Goal: Transaction & Acquisition: Purchase product/service

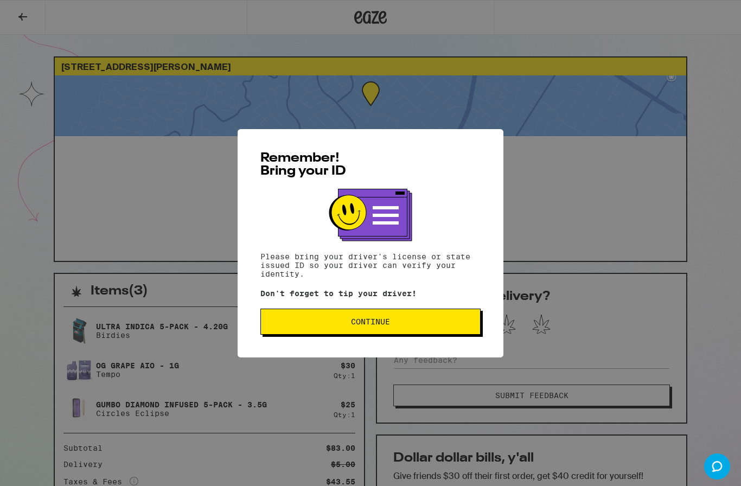
click at [629, 129] on div "Remember! Bring your ID Please bring your driver's license or state issued ID s…" at bounding box center [370, 243] width 741 height 486
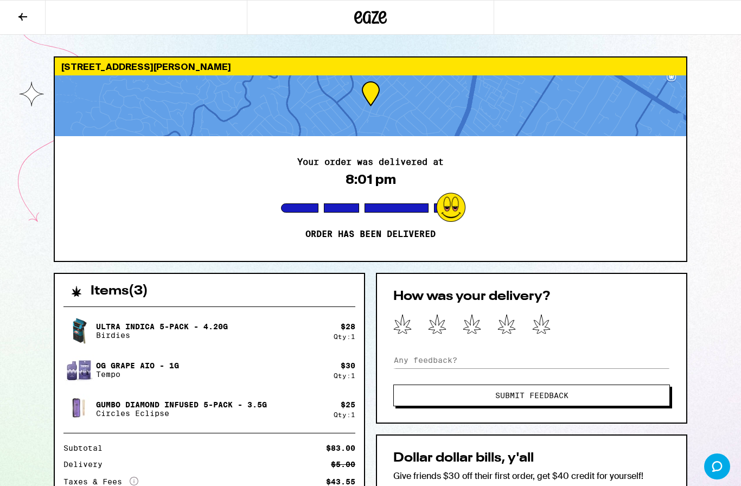
click at [673, 33] on div at bounding box center [370, 17] width 741 height 35
click at [18, 13] on icon at bounding box center [22, 16] width 13 height 13
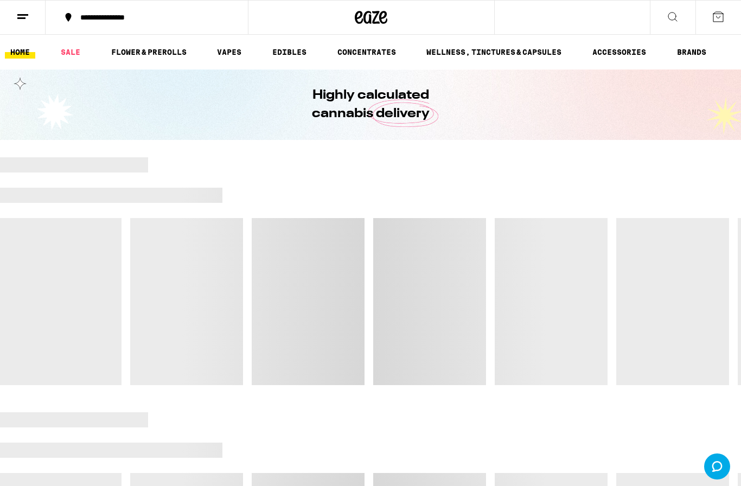
click at [224, 46] on link "VAPES" at bounding box center [229, 52] width 35 height 13
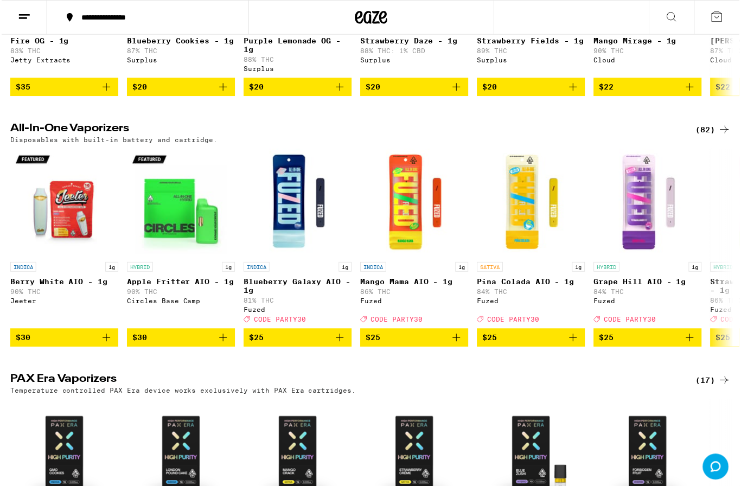
scroll to position [522, 0]
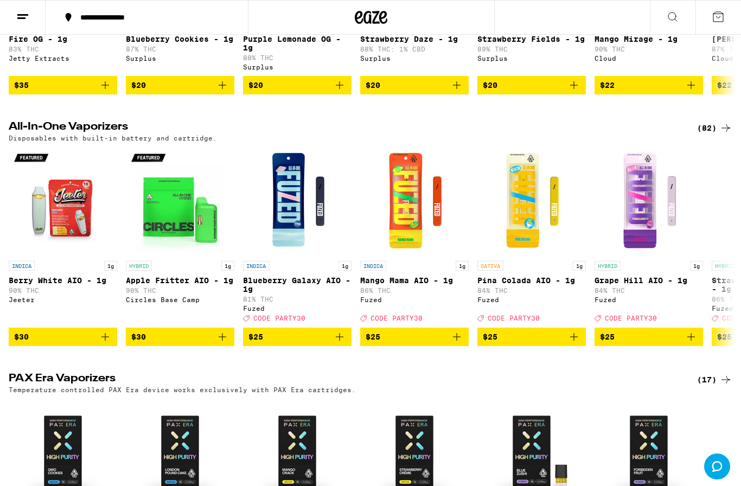
click at [712, 135] on div "(82)" at bounding box center [714, 128] width 35 height 13
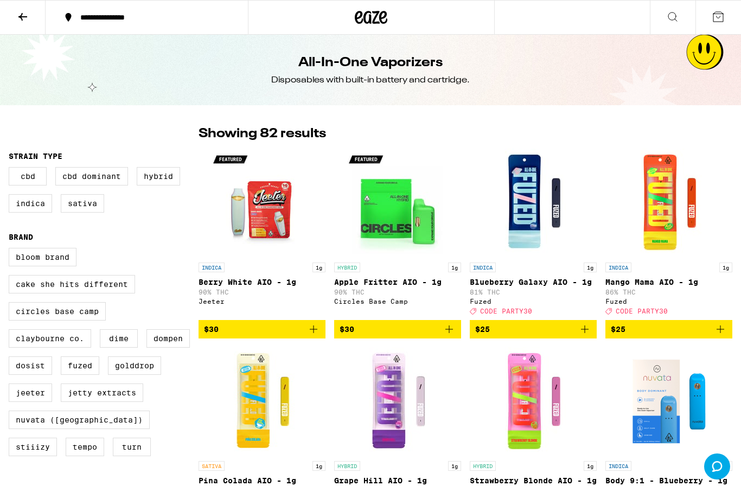
click at [20, 213] on label "Indica" at bounding box center [30, 203] width 43 height 18
click at [11, 169] on input "Indica" at bounding box center [11, 169] width 1 height 1
checkbox input "true"
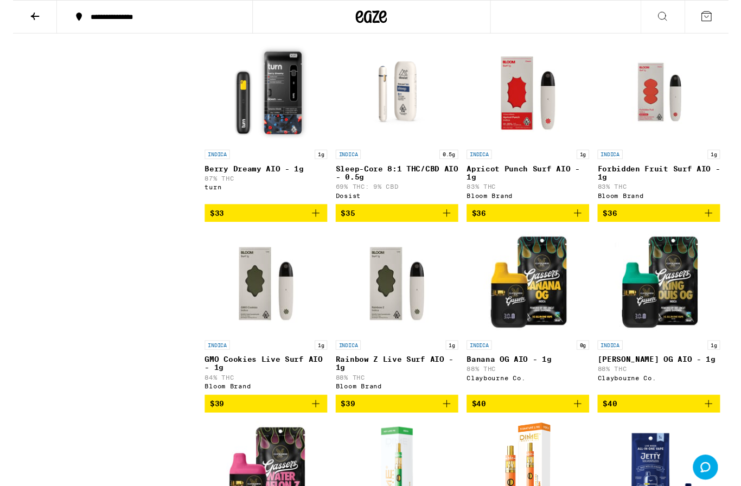
scroll to position [918, 0]
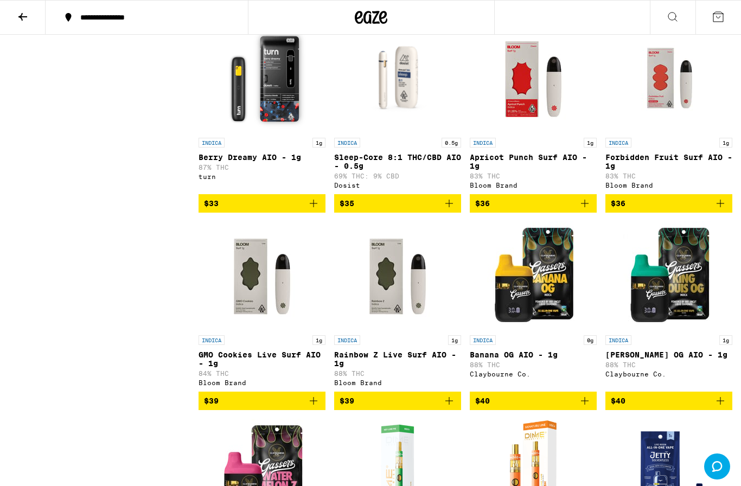
click at [582, 408] on icon "Add to bag" at bounding box center [585, 401] width 13 height 13
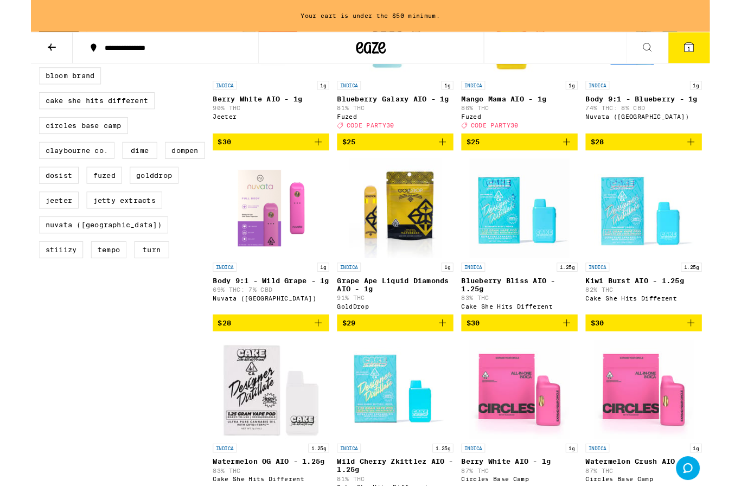
scroll to position [222, 0]
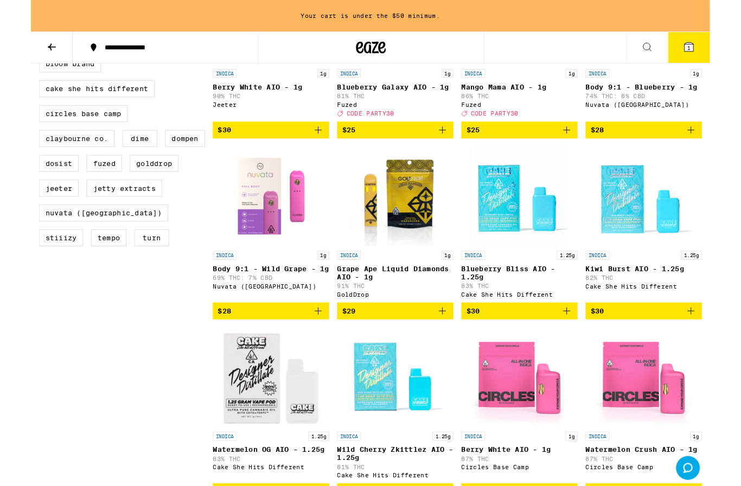
click at [447, 346] on icon "Add to bag" at bounding box center [449, 339] width 13 height 13
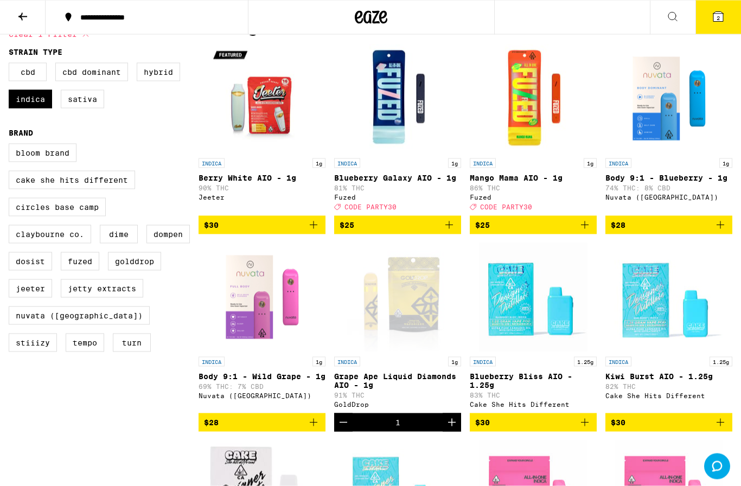
scroll to position [0, 0]
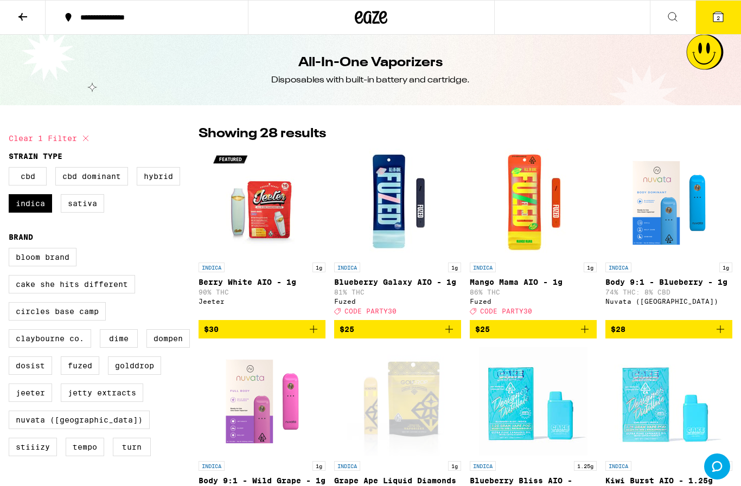
click at [22, 21] on icon at bounding box center [22, 16] width 13 height 13
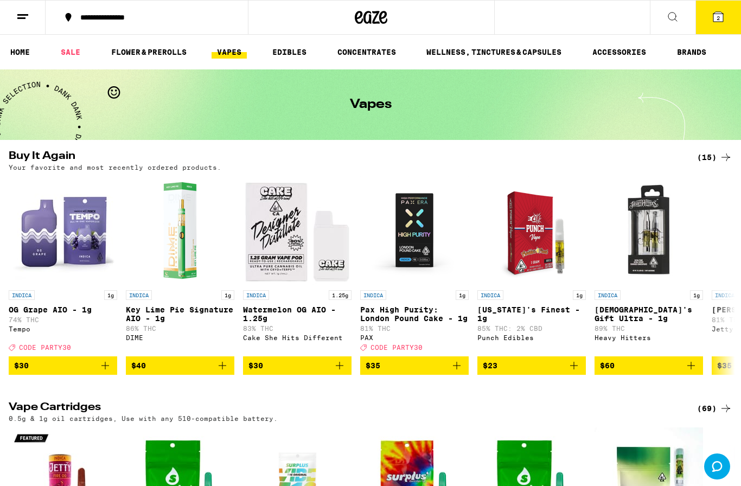
click at [125, 53] on link "FLOWER & PREROLLS" at bounding box center [149, 52] width 86 height 13
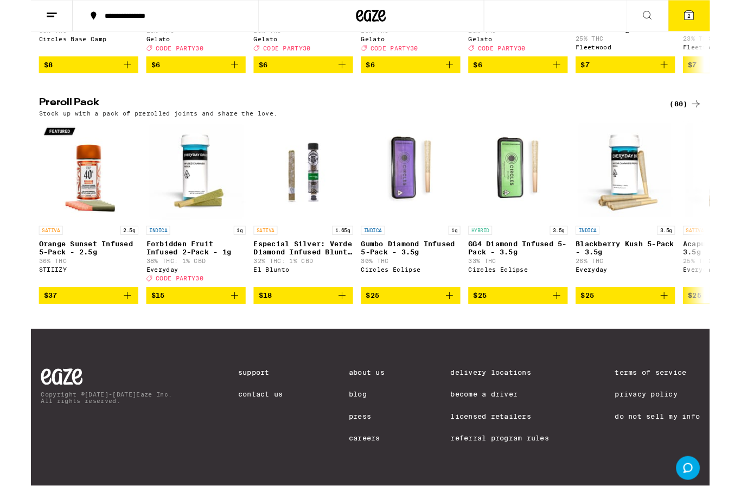
scroll to position [811, 0]
click at [713, 107] on div "(80)" at bounding box center [714, 113] width 35 height 13
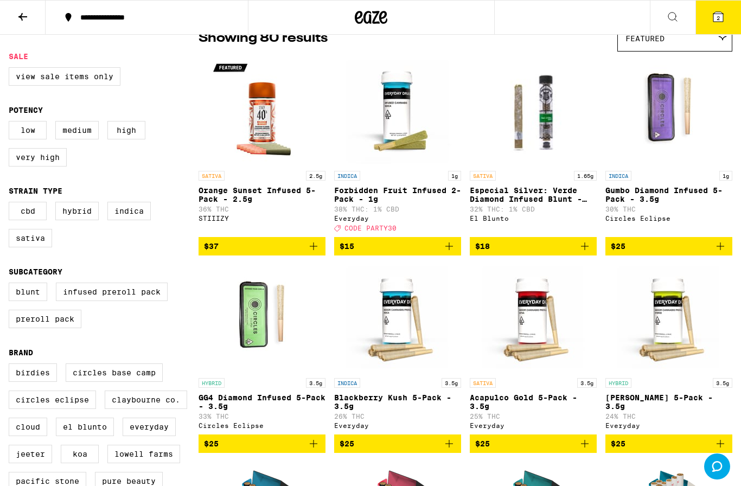
scroll to position [98, 0]
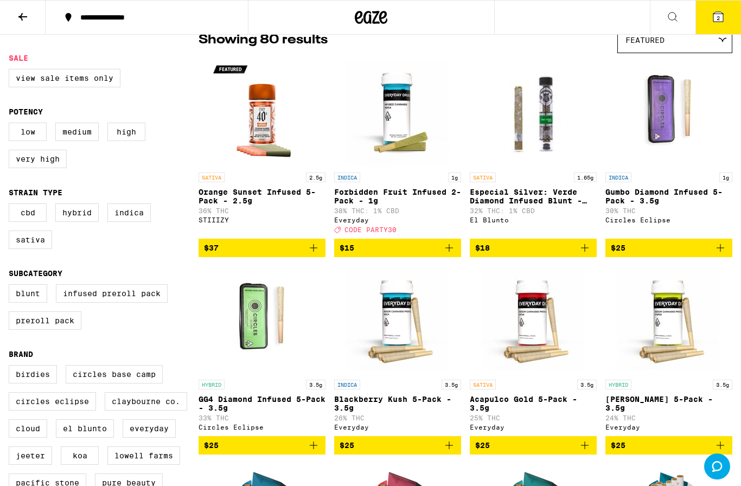
click at [128, 222] on label "Indica" at bounding box center [128, 213] width 43 height 18
click at [11, 206] on input "Indica" at bounding box center [11, 205] width 1 height 1
checkbox input "true"
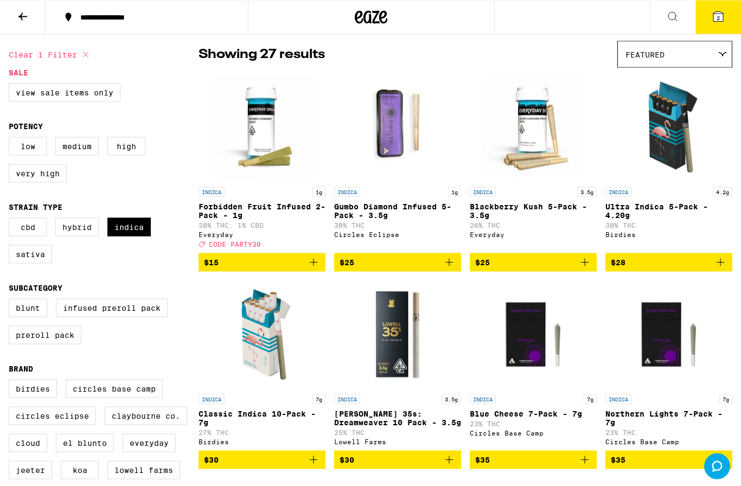
scroll to position [81, 0]
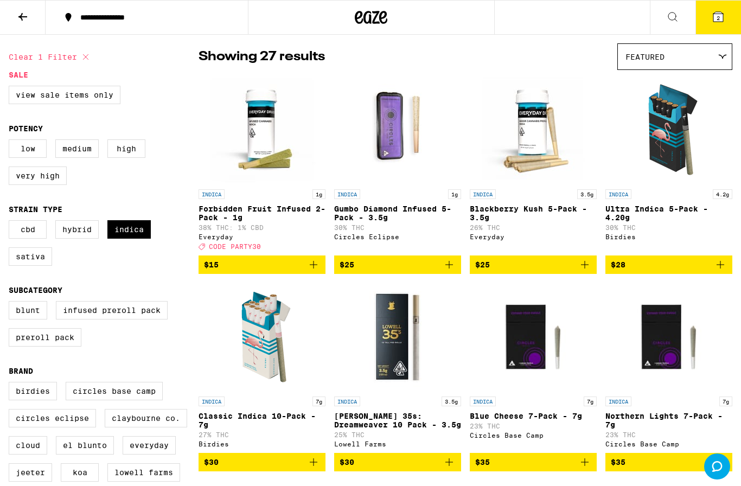
click at [723, 271] on icon "Add to bag" at bounding box center [720, 264] width 13 height 13
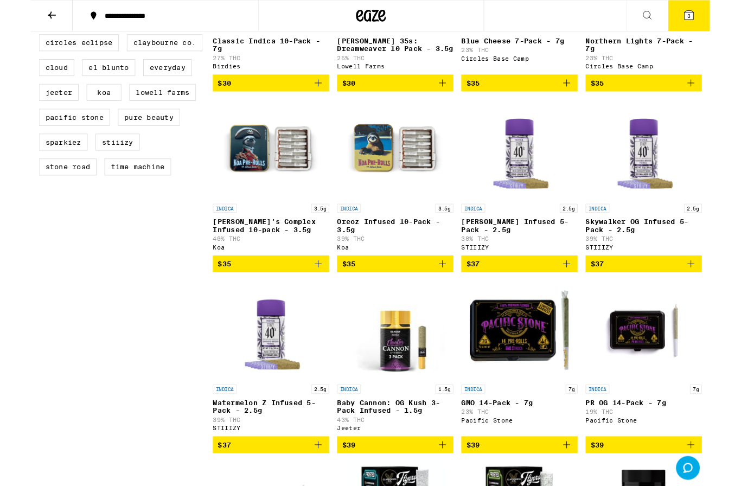
scroll to position [454, 0]
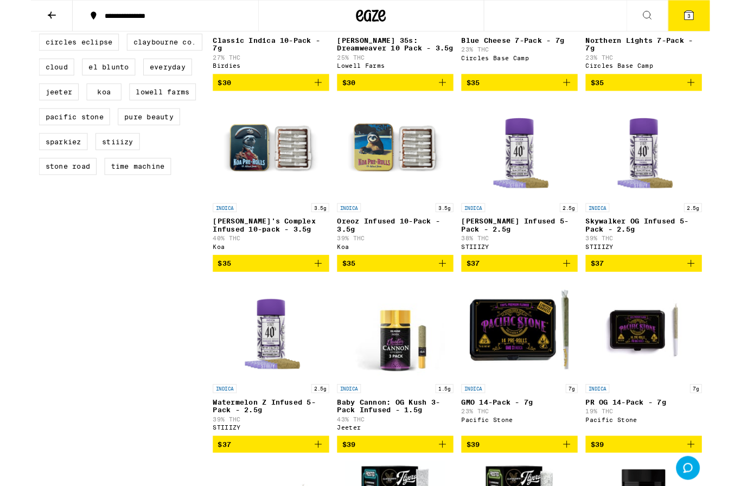
click at [450, 294] on icon "Add to bag" at bounding box center [449, 287] width 13 height 13
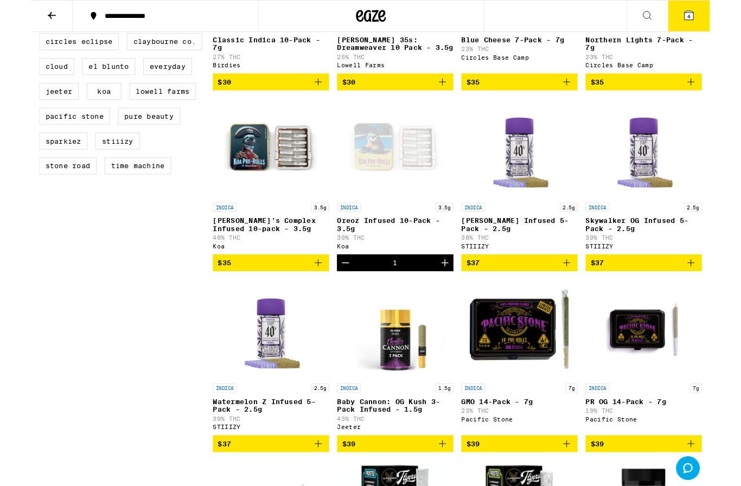
click at [723, 21] on icon at bounding box center [719, 17] width 10 height 10
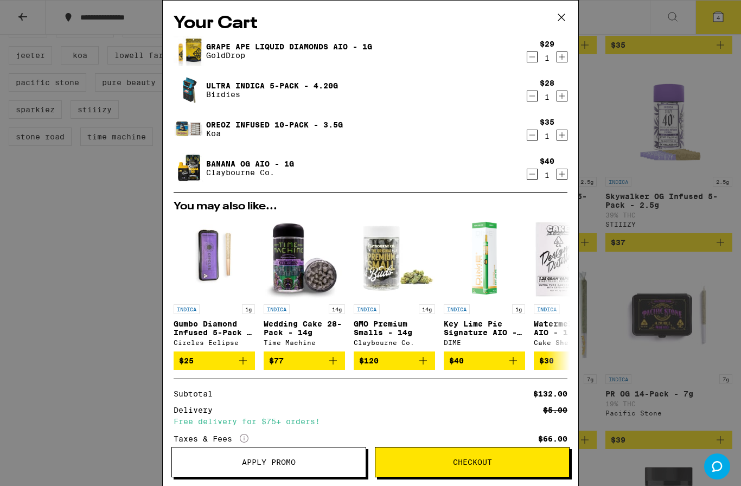
click at [525, 463] on span "Checkout" at bounding box center [473, 463] width 194 height 8
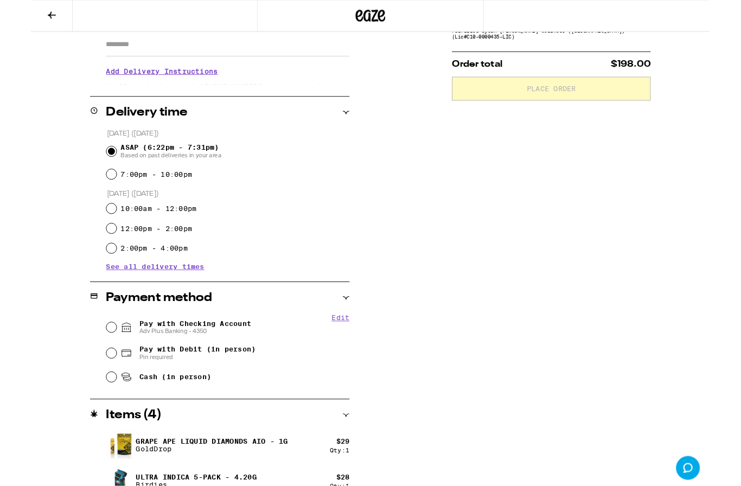
scroll to position [199, 0]
click at [88, 360] on input "Pay with Checking Account Adv Plus Banking - 4350" at bounding box center [87, 357] width 11 height 11
radio input "true"
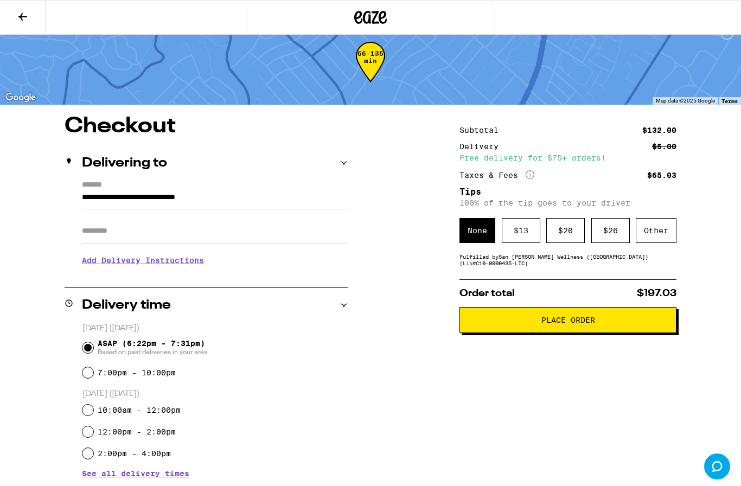
scroll to position [0, 0]
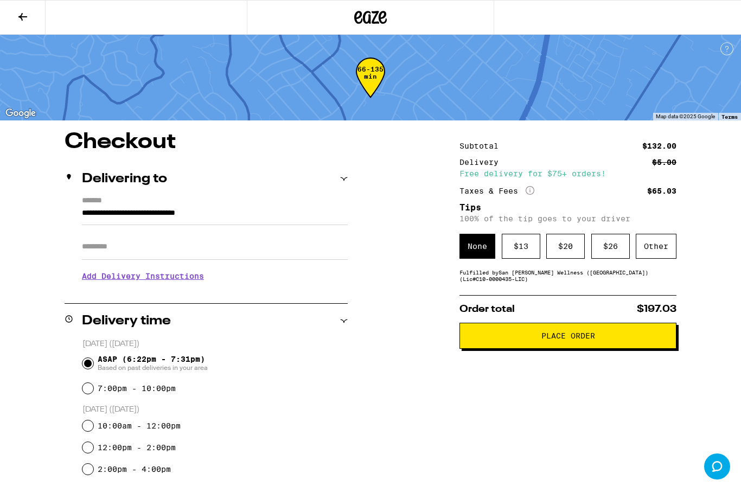
click at [608, 340] on span "Place Order" at bounding box center [568, 336] width 199 height 8
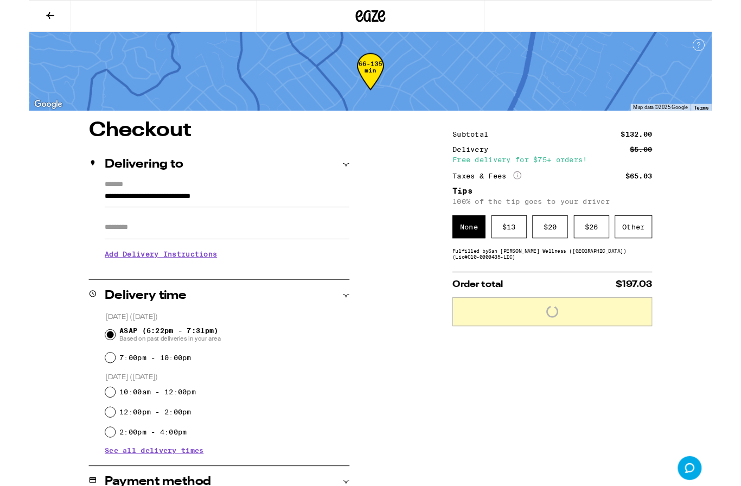
scroll to position [2, 0]
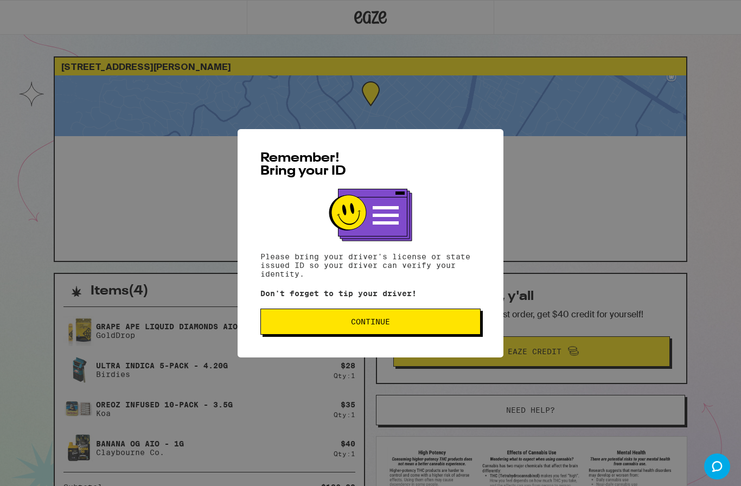
click at [448, 331] on button "Continue" at bounding box center [370, 322] width 220 height 26
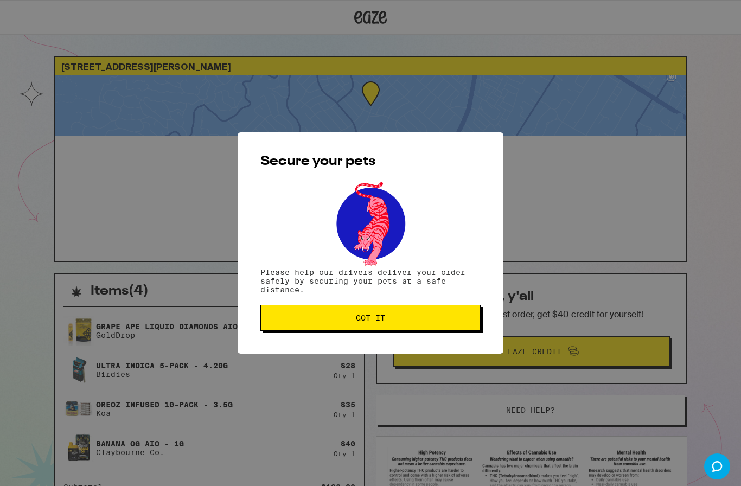
click at [461, 319] on span "Got it" at bounding box center [371, 318] width 202 height 8
